Goal: Task Accomplishment & Management: Manage account settings

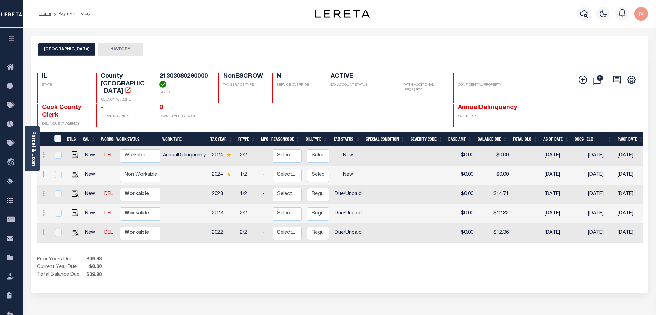
click at [253, 259] on div "Prior Years Due $39.88 Current Year Due $0.00 Total Balance Due $39.88" at bounding box center [188, 267] width 303 height 23
click at [254, 249] on div "DTLS CAL WorkQ Work Status Work Type Tax Year RType MPO ReasonCode BillType Tax…" at bounding box center [340, 205] width 606 height 147
drag, startPoint x: 375, startPoint y: 224, endPoint x: 212, endPoint y: 223, distance: 162.4
click at [212, 223] on tr "New DEL Non Workable Workable 2022 2/2 - Select... Payment Reversal Taxable Val…" at bounding box center [386, 232] width 699 height 19
click at [296, 277] on div "Selected 5 Results 1 Items per page 25 50 100 IL STATE TAX ID N" at bounding box center [339, 174] width 617 height 236
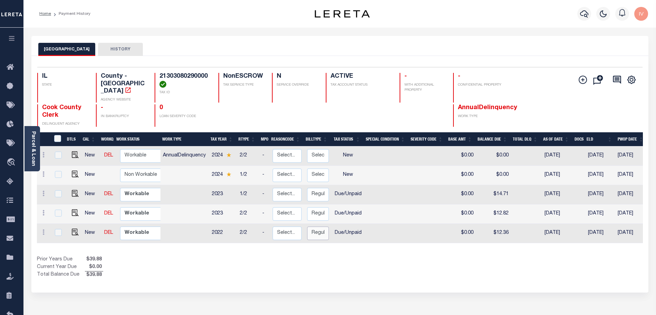
click at [312, 228] on select "Select... Regular Delinquent Supplemental Corrected/Adjusted Bill - Re-Report C…" at bounding box center [318, 232] width 22 height 13
checkbox input "true"
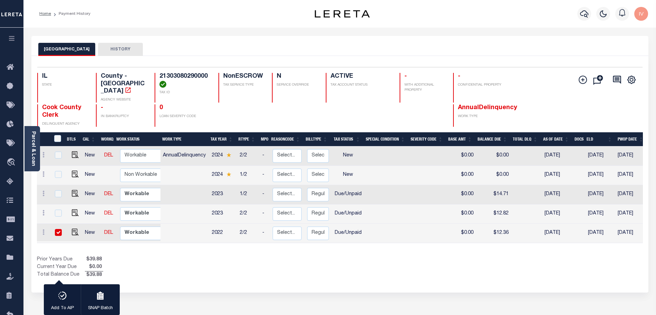
click at [246, 258] on div "Prior Years Due $39.88 Current Year Due $0.00 Total Balance Due $39.88" at bounding box center [188, 267] width 303 height 23
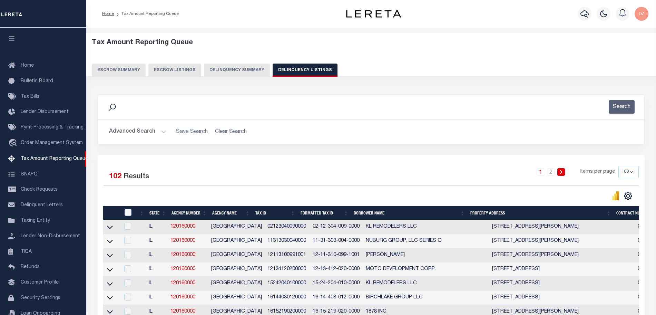
select select "100"
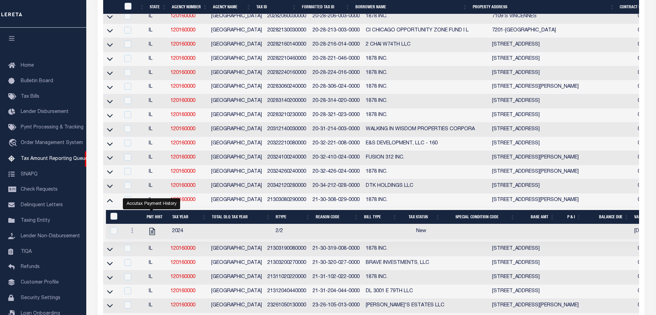
scroll to position [21, 0]
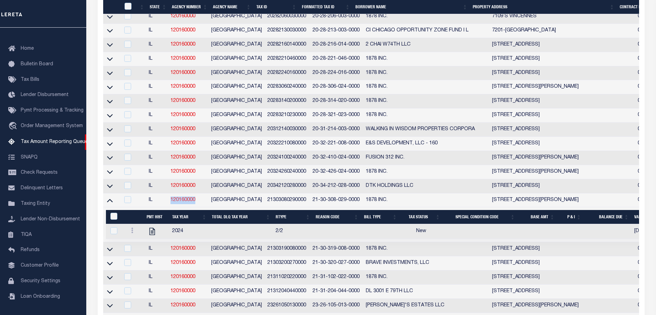
drag, startPoint x: 207, startPoint y: 215, endPoint x: 172, endPoint y: 219, distance: 34.8
click at [172, 207] on td "120160000" at bounding box center [188, 200] width 41 height 14
checkbox input "true"
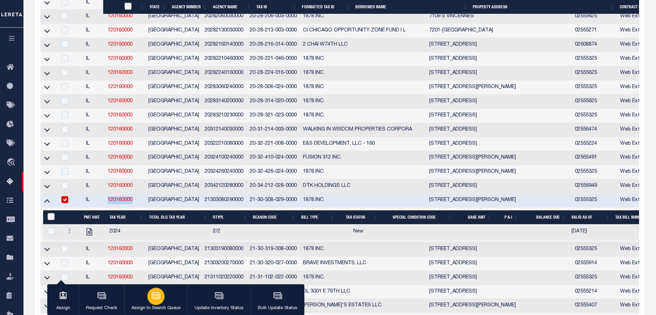
copy link "120160000"
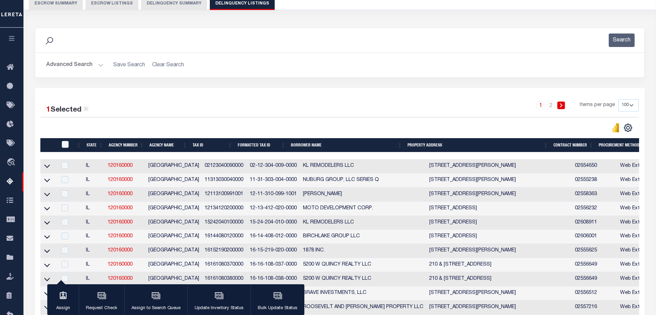
scroll to position [0, 0]
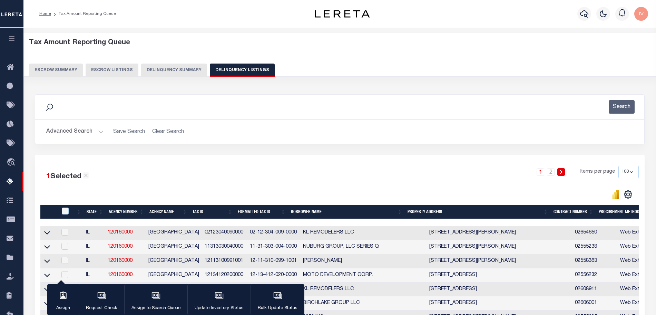
click at [182, 55] on div "Tax Amount Reporting Queue Escrow Summary Escrow Listings Delinquency Summary" at bounding box center [339, 58] width 621 height 38
click at [175, 72] on button "Delinquency Summary" at bounding box center [174, 69] width 66 height 13
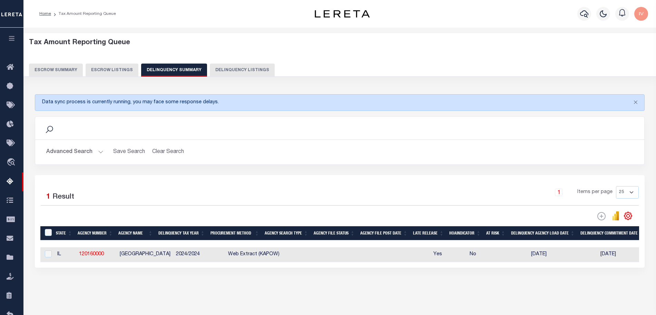
click at [216, 71] on button "Delinquency Listings" at bounding box center [242, 69] width 65 height 13
select select "100"
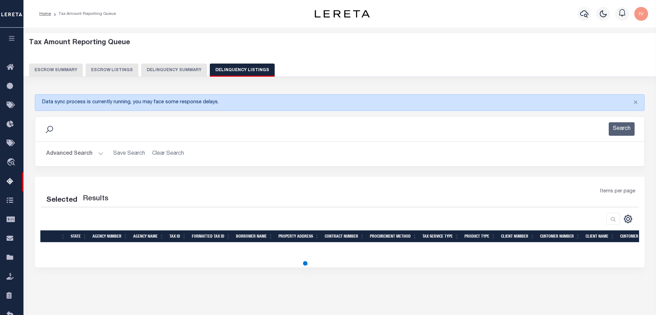
scroll to position [51, 0]
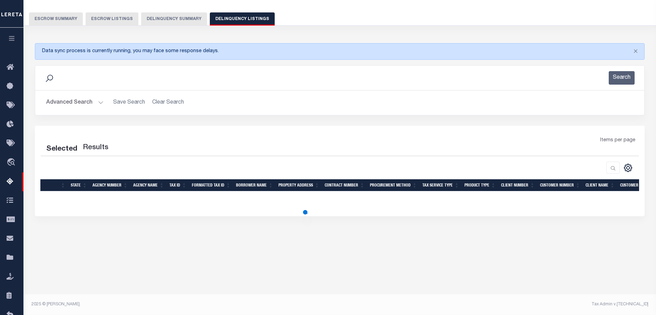
select select "100"
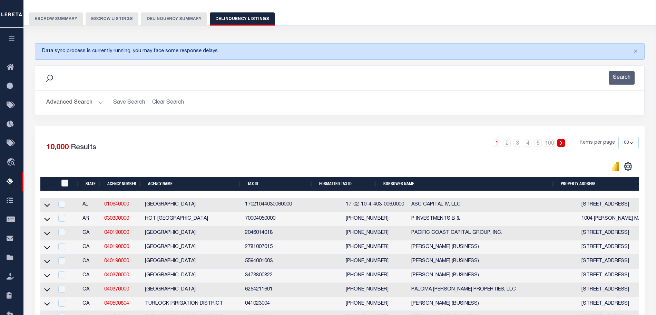
click at [181, 24] on button "Delinquency Summary" at bounding box center [174, 18] width 66 height 13
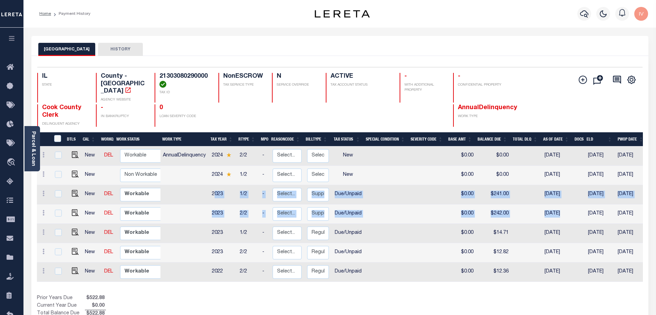
drag, startPoint x: 216, startPoint y: 185, endPoint x: 577, endPoint y: 203, distance: 361.8
click at [577, 203] on tbody "New DEL Non Workable Workable AnnualDelinquency 2024 2/2 - Select... Payment Re…" at bounding box center [386, 213] width 699 height 135
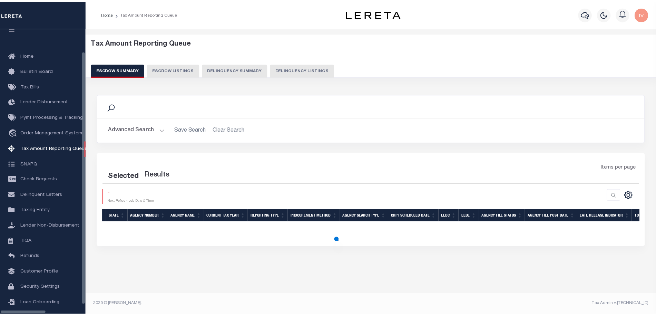
scroll to position [21, 0]
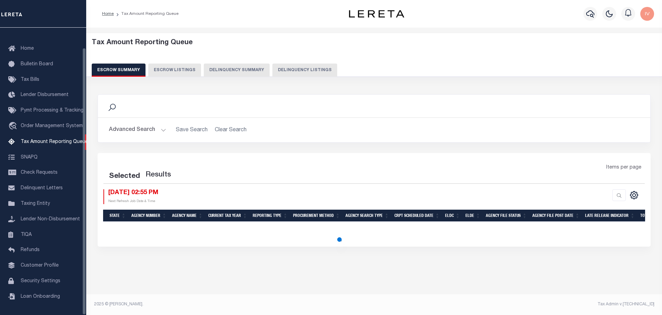
click at [242, 73] on button "Delinquency Summary" at bounding box center [237, 69] width 66 height 13
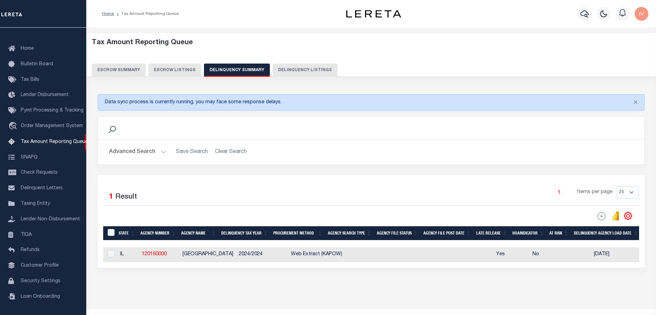
click at [162, 155] on button "Advanced Search" at bounding box center [137, 151] width 57 height 13
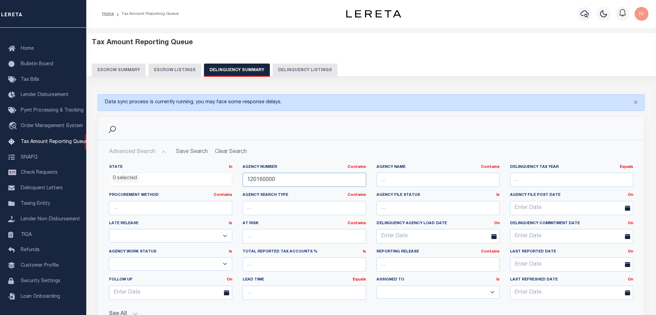
click at [303, 180] on input "120160000" at bounding box center [303, 179] width 123 height 14
paste input "1007"
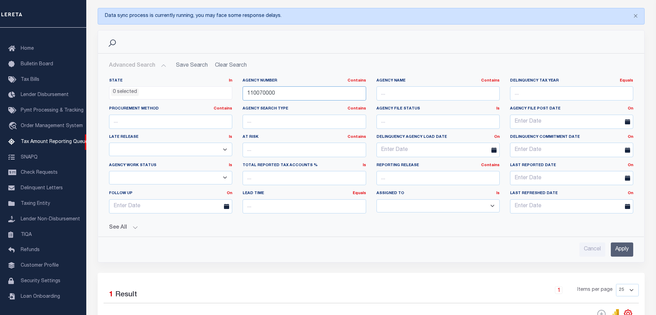
scroll to position [172, 0]
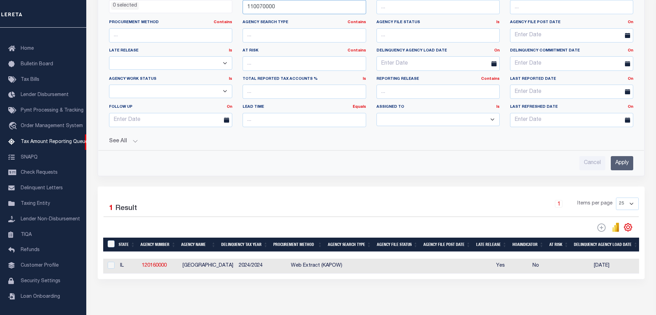
type input "110070000"
click at [624, 166] on input "Apply" at bounding box center [621, 163] width 22 height 14
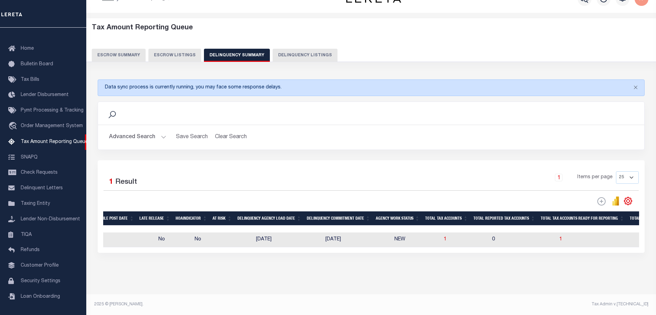
scroll to position [0, 0]
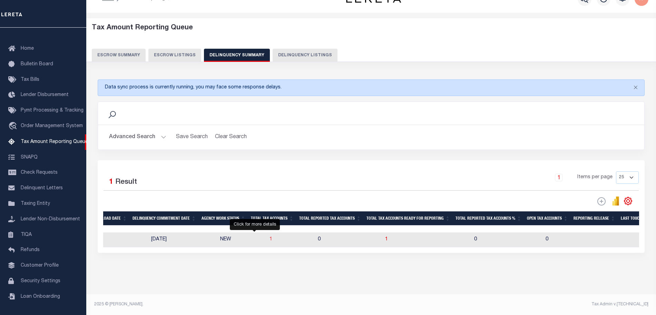
click at [269, 237] on span "1" at bounding box center [270, 239] width 3 height 5
select select "100"
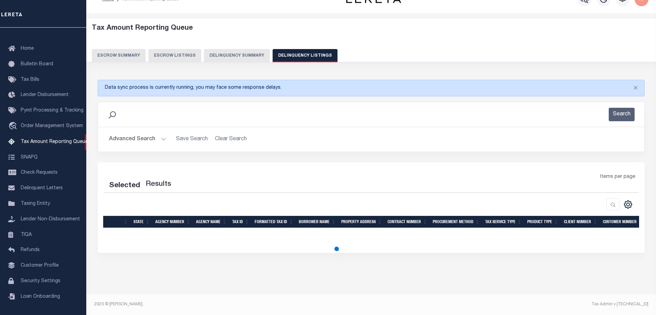
select select "100"
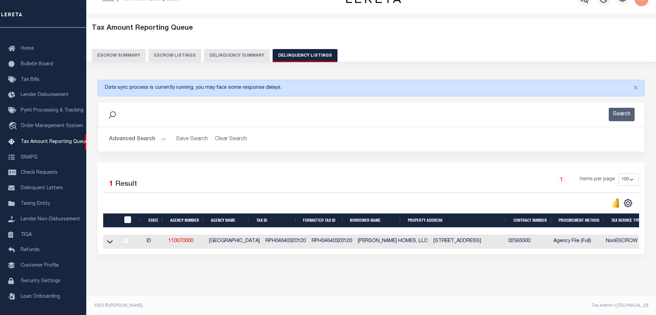
click at [104, 242] on td at bounding box center [110, 241] width 15 height 14
checkbox input "true"
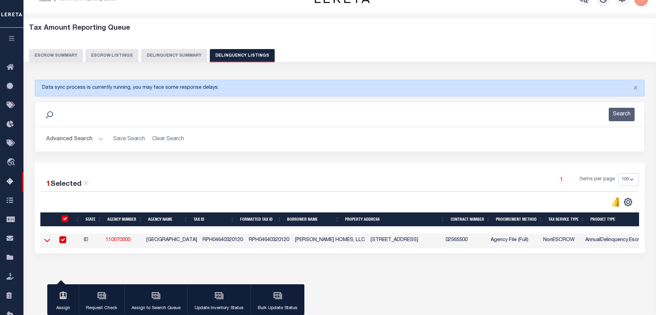
click at [47, 240] on icon at bounding box center [47, 239] width 6 height 7
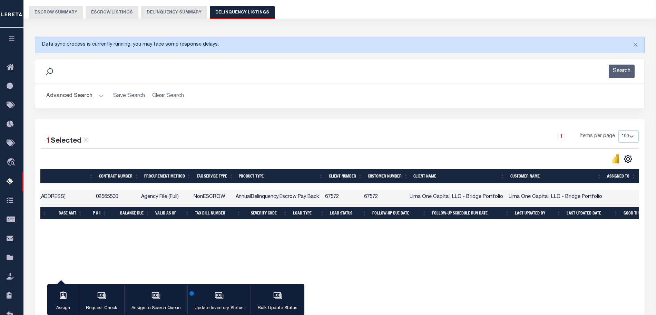
scroll to position [0, 354]
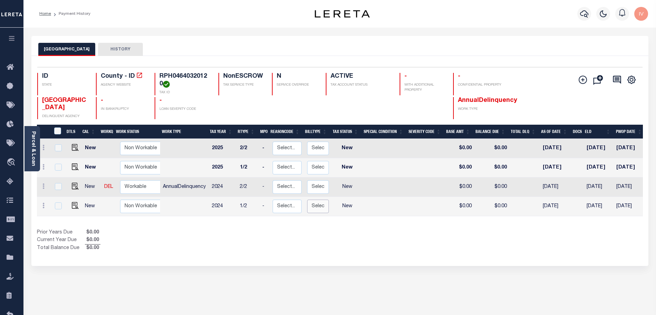
click at [321, 205] on select "Select... Regular Delinquent Supplemental Corrected/Adjusted Bill - Re-Report C…" at bounding box center [318, 205] width 22 height 13
checkbox input "true"
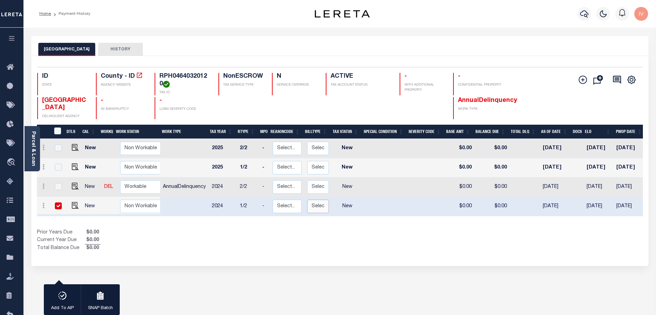
select select "3"
click at [307, 200] on select "Select... Regular Delinquent Supplemental Corrected/Adjusted Bill - Re-Report C…" at bounding box center [318, 205] width 22 height 13
checkbox input "false"
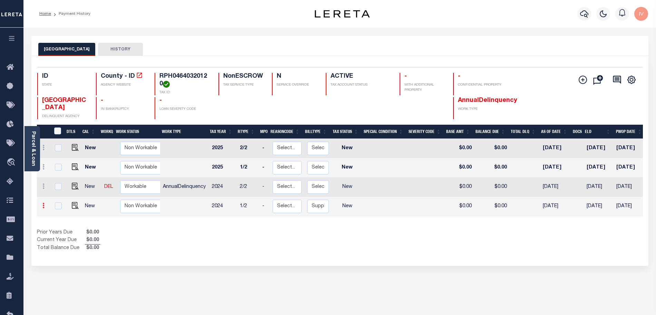
click at [43, 207] on icon at bounding box center [43, 205] width 2 height 6
click at [62, 190] on img at bounding box center [60, 191] width 7 height 7
select select "NW2"
type input "$0.00"
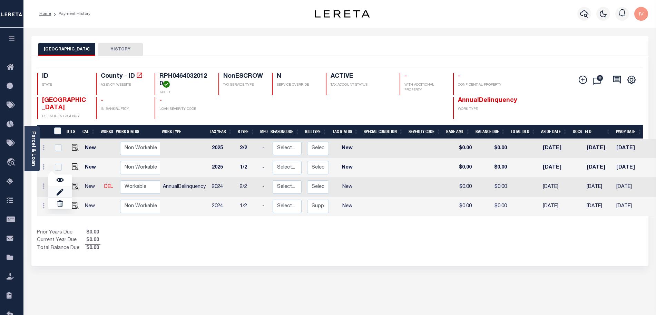
type input "[DATE]"
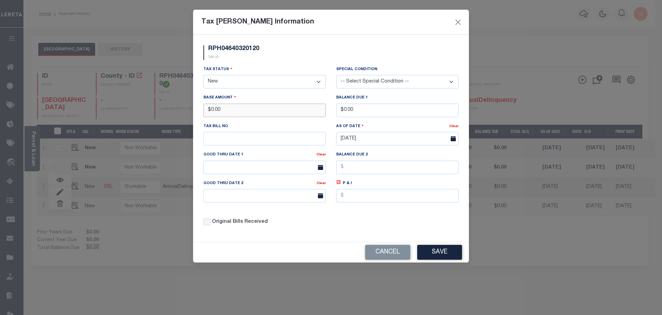
click at [267, 104] on input "$0.00" at bounding box center [264, 109] width 122 height 13
type input "$50.00"
click at [350, 111] on input "$0.00" at bounding box center [397, 109] width 122 height 13
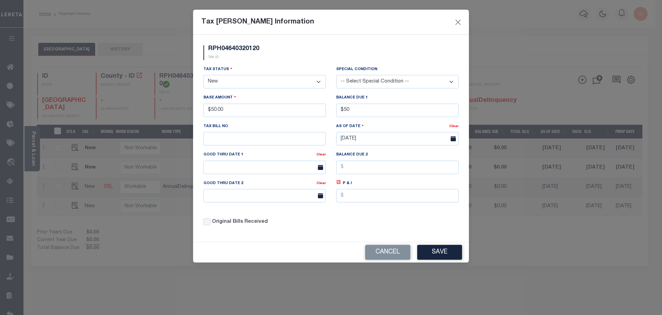
type input "$50.00"
click at [213, 82] on select "- Select Status - Open Due/Unpaid Paid Incomplete No Tax Due Internal Refund Pr…" at bounding box center [264, 81] width 122 height 13
select select "DUE"
click at [203, 75] on select "- Select Status - Open Due/Unpaid Paid Incomplete No Tax Due Internal Refund Pr…" at bounding box center [264, 81] width 122 height 13
click at [429, 250] on button "Save" at bounding box center [439, 252] width 45 height 15
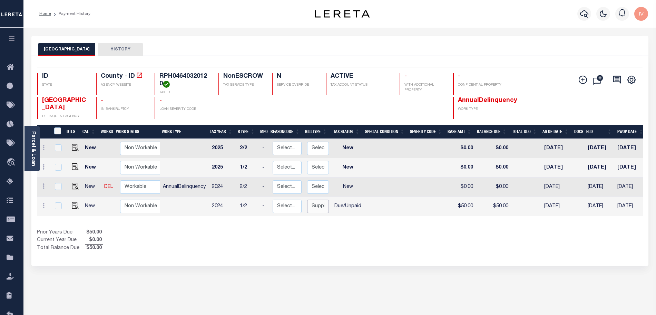
click at [320, 205] on select "Select... Regular Delinquent Supplemental Corrected/Adjusted Bill - Re-Report C…" at bounding box center [318, 205] width 22 height 13
checkbox input "true"
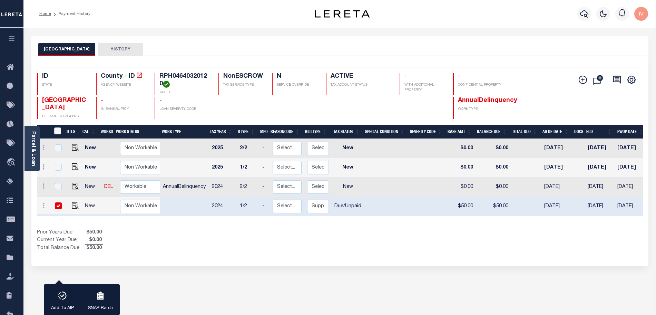
click at [219, 230] on div "Prior Years Due $50.00 Current Year Due $0.00 Total Balance Due $50.00" at bounding box center [188, 240] width 303 height 23
drag, startPoint x: 449, startPoint y: 202, endPoint x: 491, endPoint y: 206, distance: 41.9
click at [491, 206] on tr "New Non Workable Workable 2024 1/2 - Select... Payment Reversal Taxable Value C…" at bounding box center [386, 206] width 699 height 19
click at [184, 199] on td at bounding box center [184, 206] width 49 height 19
checkbox input "false"
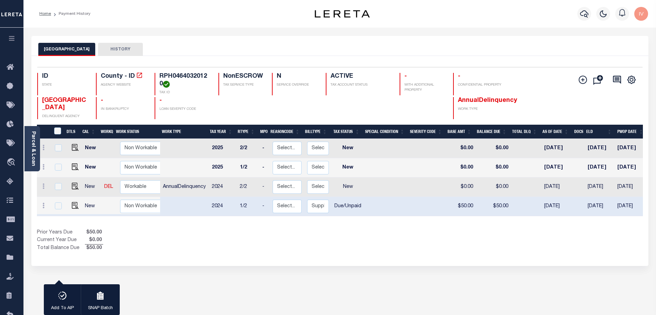
checkbox input "false"
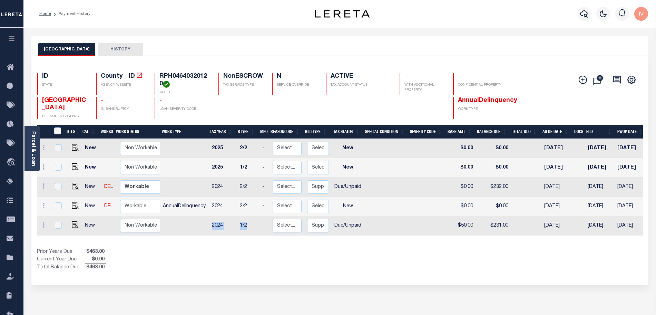
drag, startPoint x: 210, startPoint y: 227, endPoint x: 250, endPoint y: 227, distance: 40.3
click at [250, 227] on tr "New Non Workable Workable 2024 1/2 - Select... Payment Reversal Taxable Value C…" at bounding box center [386, 225] width 699 height 19
drag, startPoint x: 406, startPoint y: 220, endPoint x: 558, endPoint y: 218, distance: 152.4
click at [558, 218] on tr "New Non Workable Workable 2024 1/2 - Select... Payment Reversal Taxable Value C…" at bounding box center [386, 225] width 699 height 19
drag, startPoint x: 570, startPoint y: 188, endPoint x: 335, endPoint y: 189, distance: 234.5
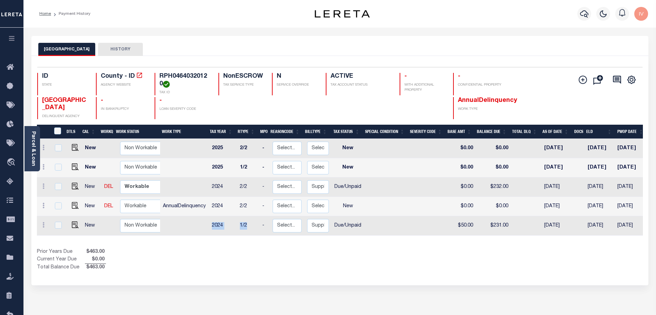
click at [335, 189] on tr "New DEL Non Workable Workable 2024 2/2 - Select... Payment Reversal Taxable Val…" at bounding box center [386, 186] width 699 height 19
